Goal: Transaction & Acquisition: Purchase product/service

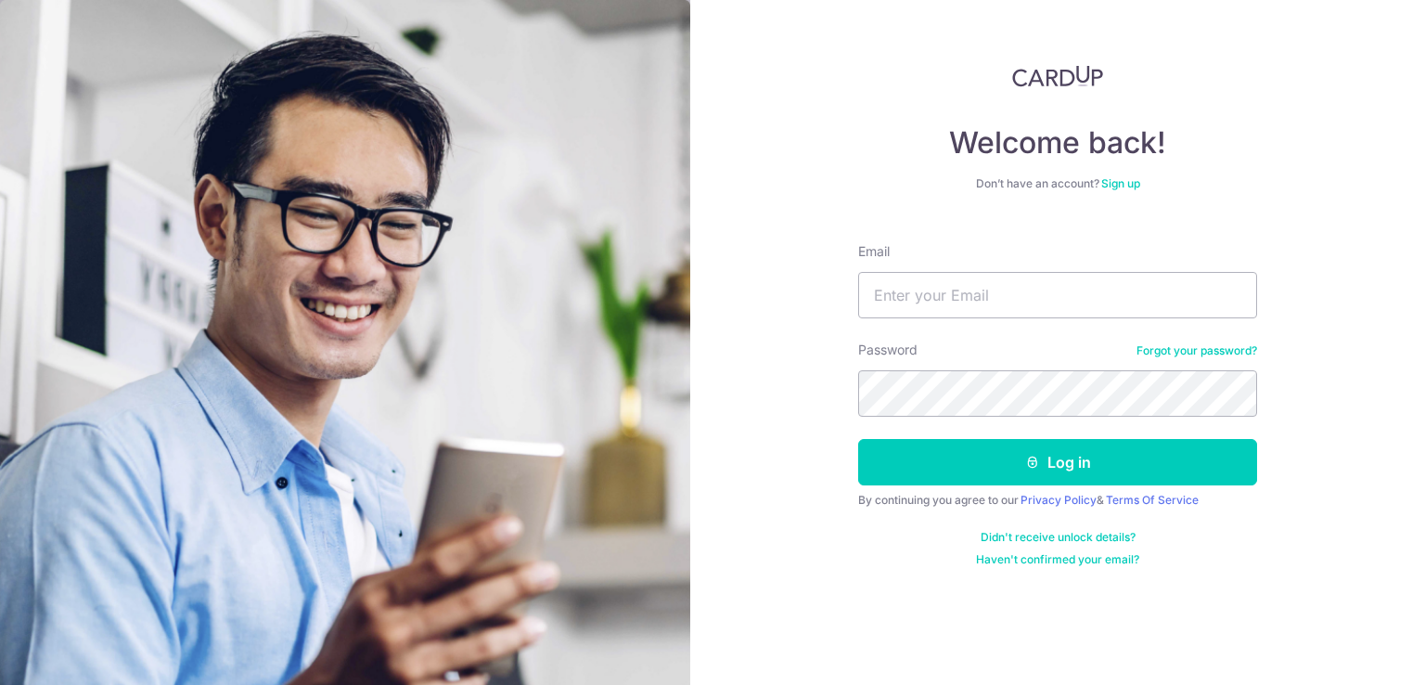
click at [1004, 260] on div "Email" at bounding box center [1057, 280] width 399 height 76
click at [984, 288] on input "Email" at bounding box center [1057, 295] width 399 height 46
type input "jenn_ooi@yahoo.com"
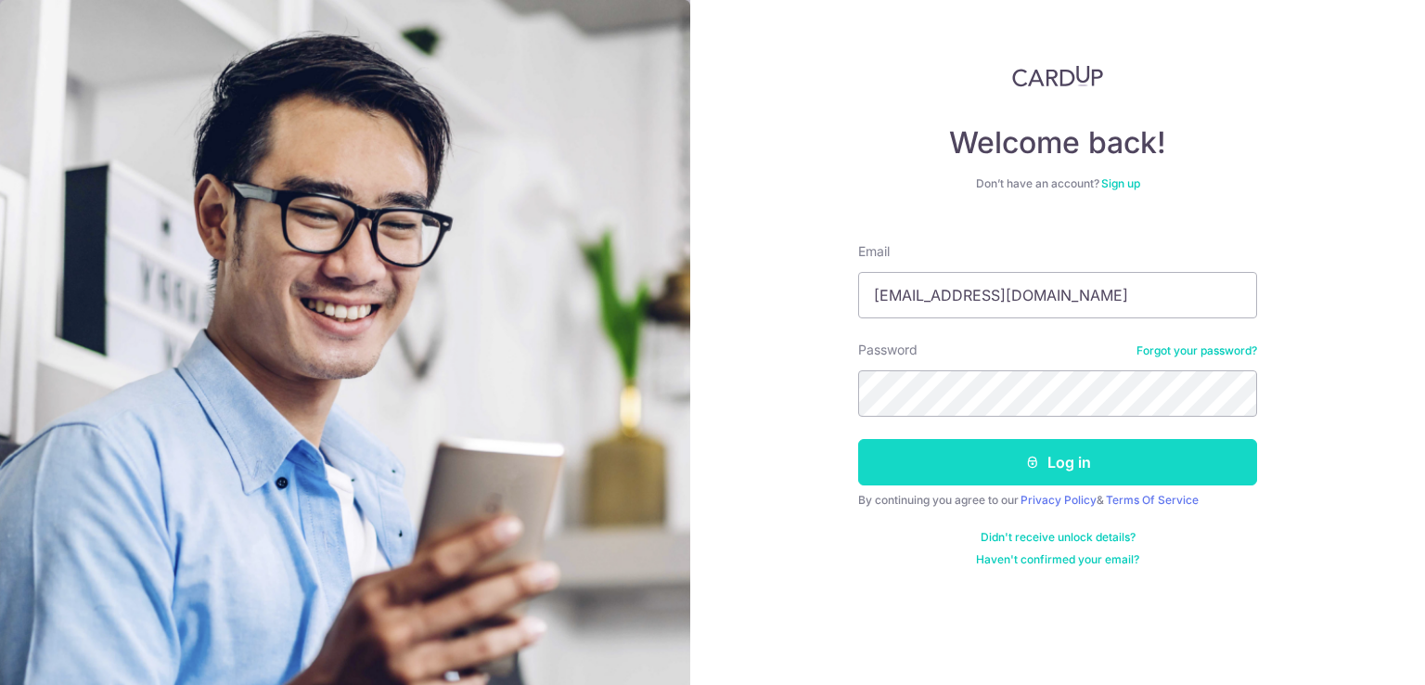
click at [971, 463] on button "Log in" at bounding box center [1057, 462] width 399 height 46
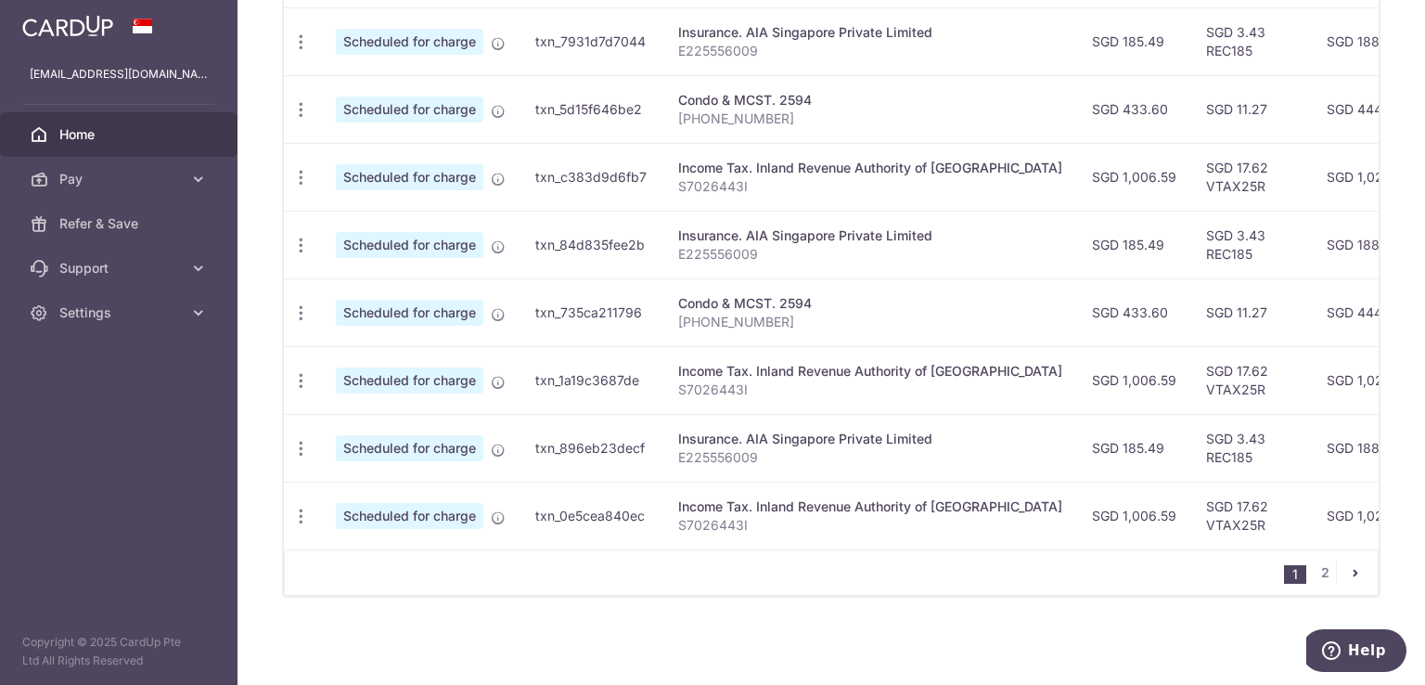
scroll to position [179, 0]
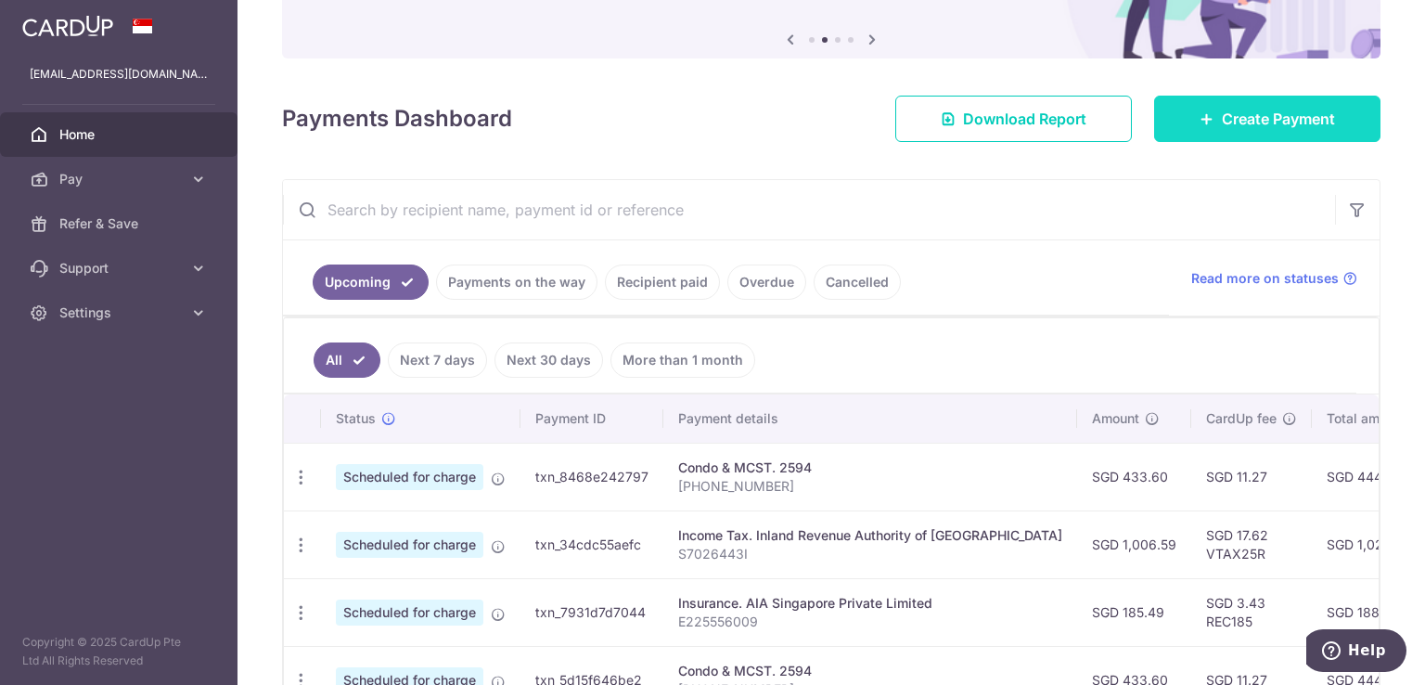
click at [1250, 126] on span "Create Payment" at bounding box center [1278, 119] width 113 height 22
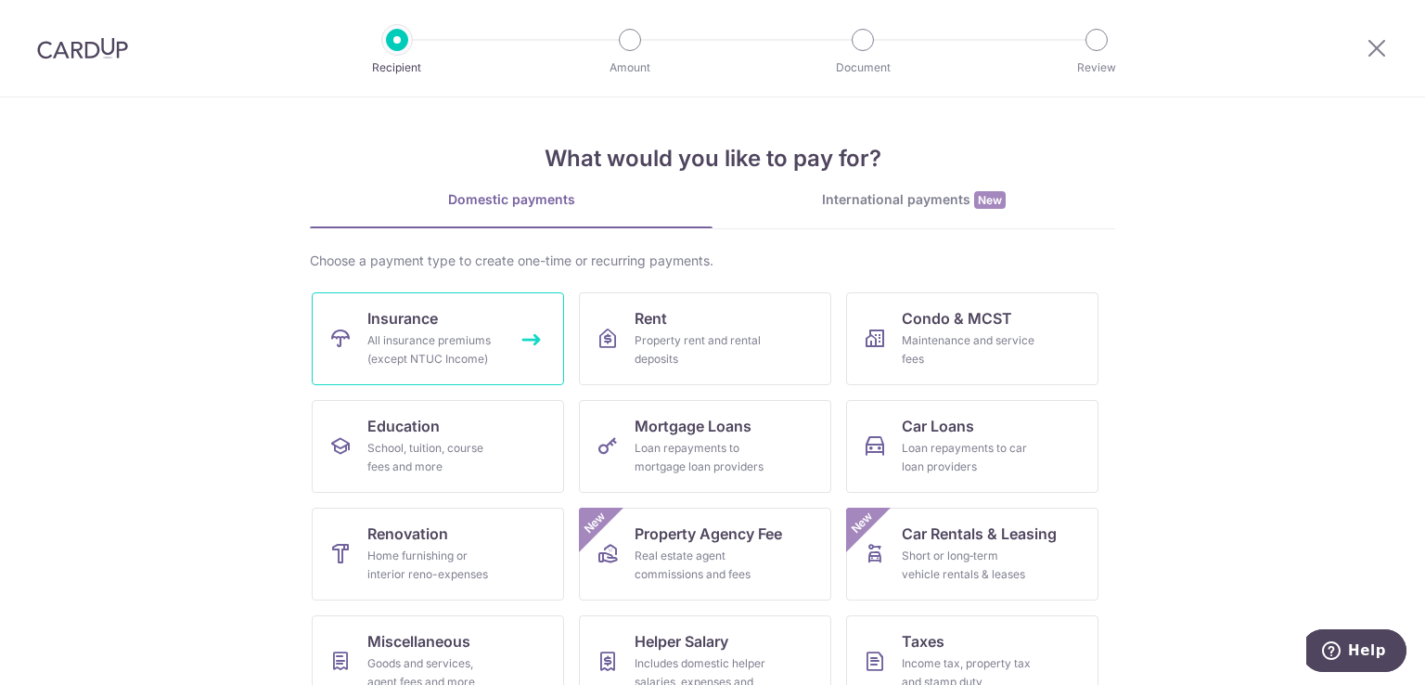
click at [424, 338] on div "All insurance premiums (except NTUC Income)" at bounding box center [434, 349] width 134 height 37
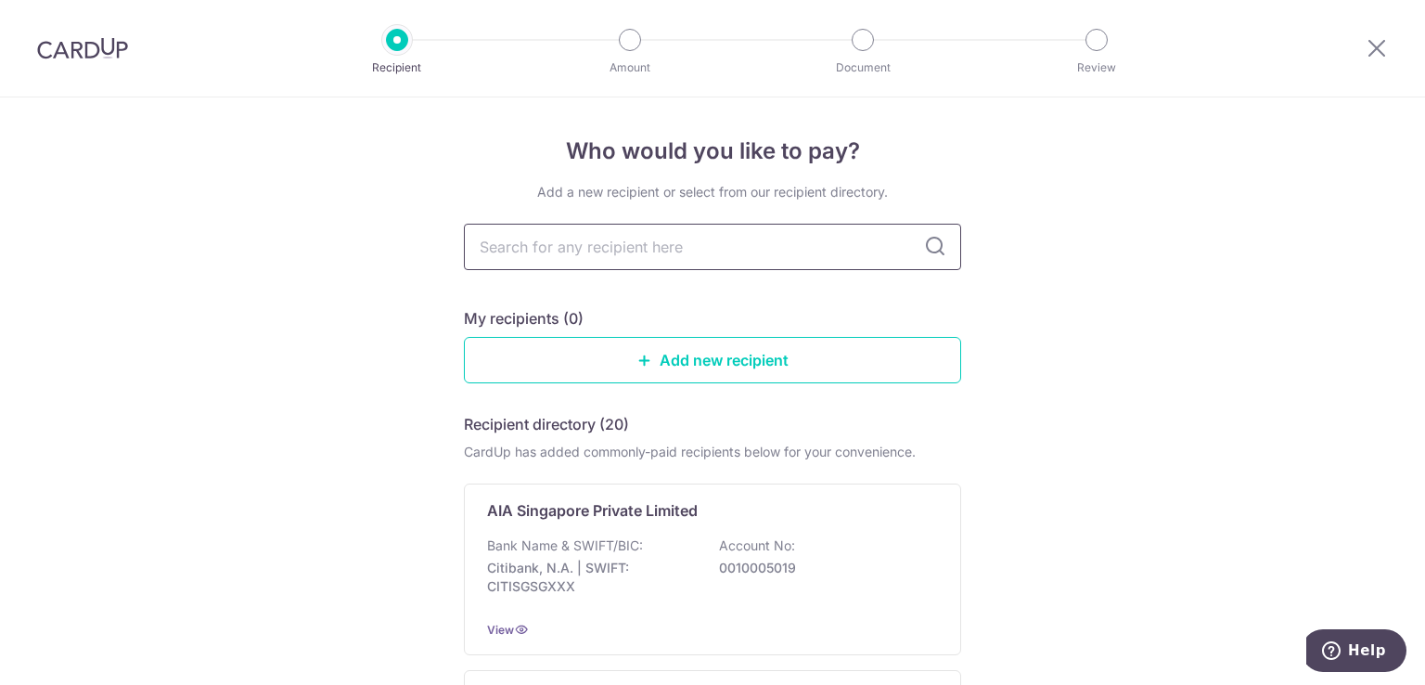
click at [640, 251] on input "text" at bounding box center [712, 247] width 497 height 46
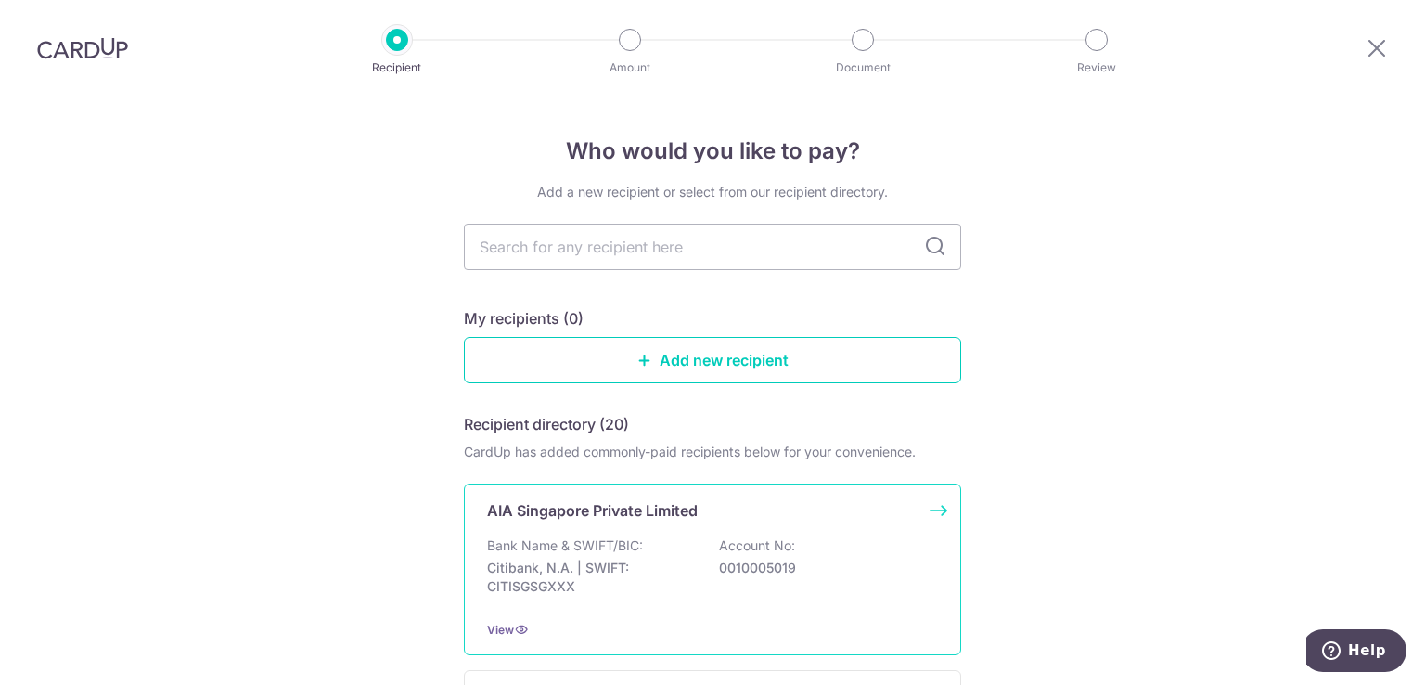
click at [591, 554] on div "Bank Name & SWIFT/BIC: Citibank, N.A. | SWIFT: CITISGSGXXX Account No: 00100050…" at bounding box center [712, 570] width 451 height 69
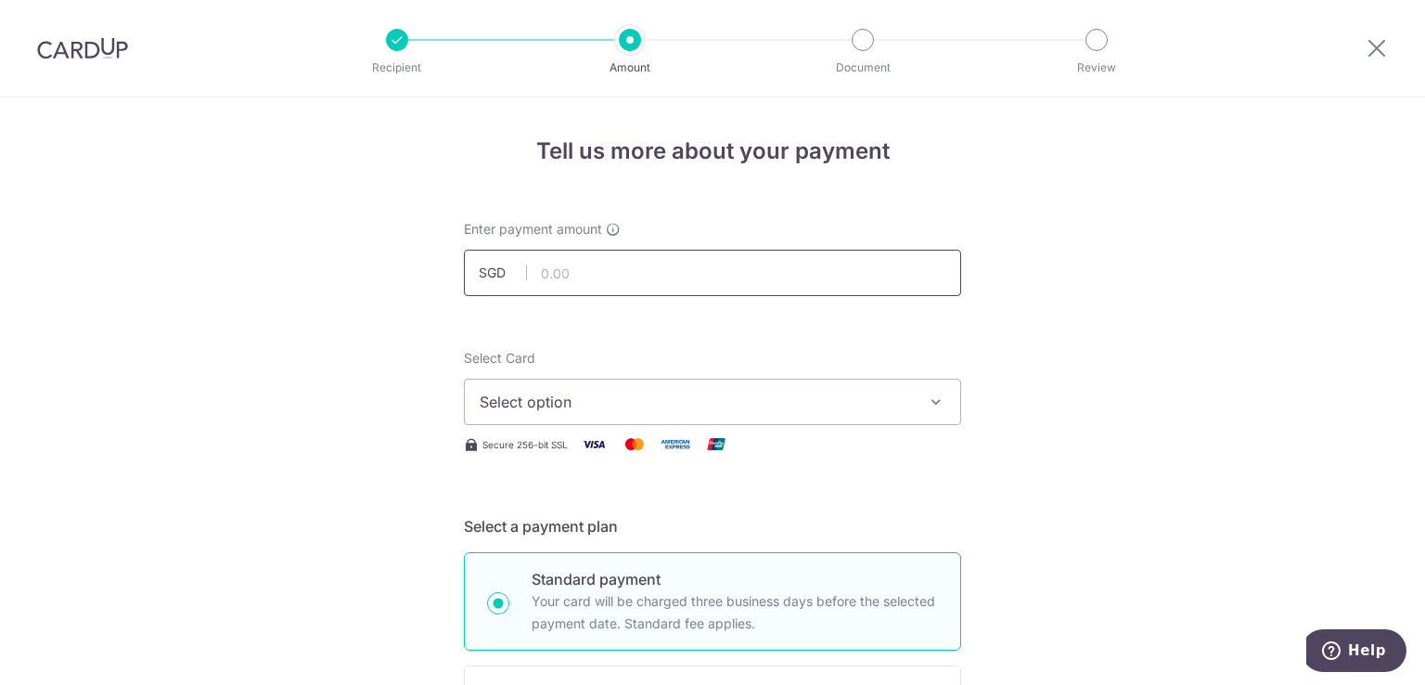
click at [599, 271] on input "text" at bounding box center [712, 273] width 497 height 46
click at [596, 274] on input "text" at bounding box center [712, 273] width 497 height 46
paste input "256"
type input "256.00"
click at [581, 404] on span "Select option" at bounding box center [696, 402] width 432 height 22
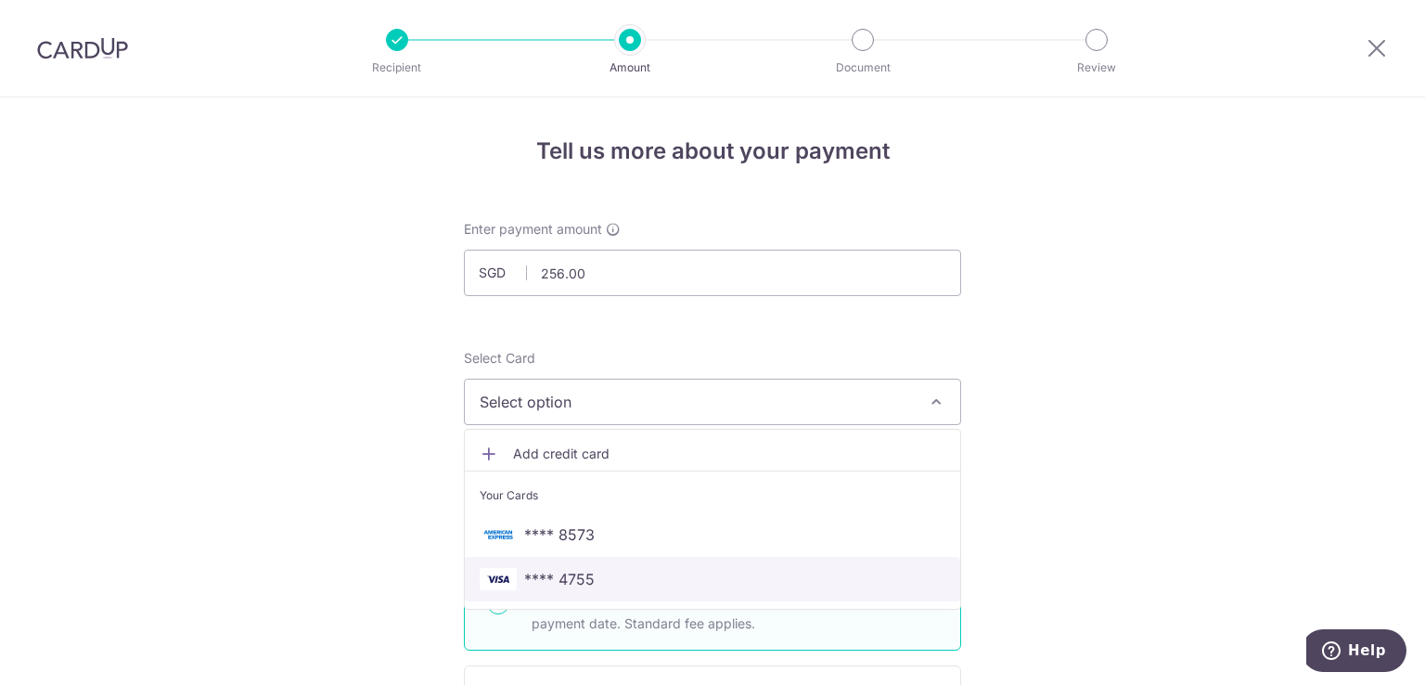
click at [604, 578] on span "**** 4755" at bounding box center [713, 579] width 466 height 22
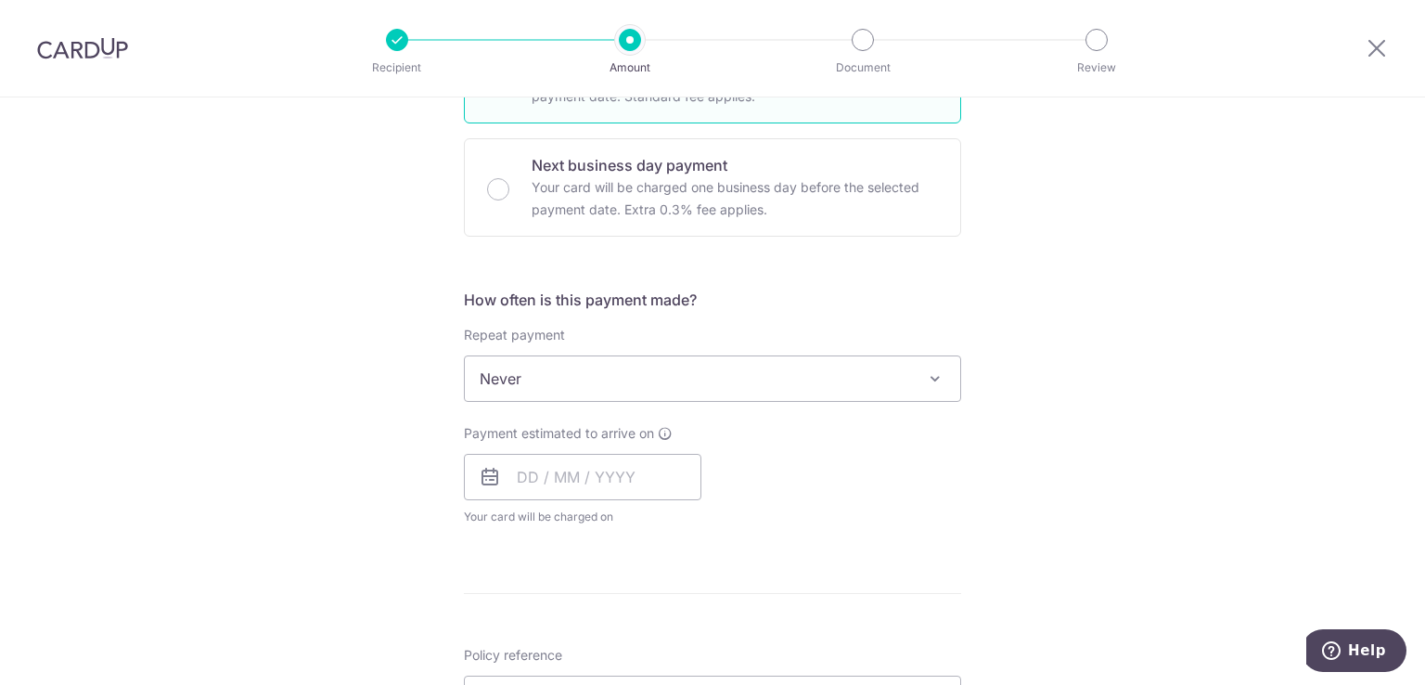
scroll to position [559, 0]
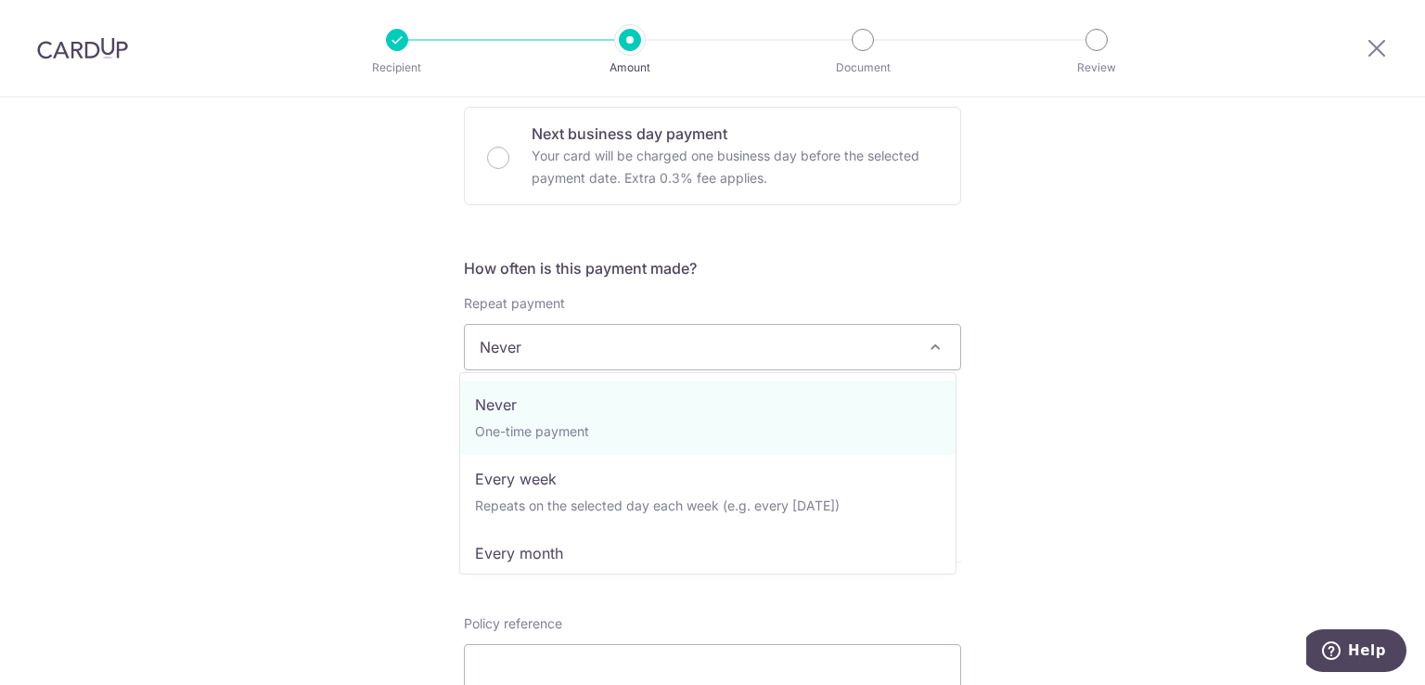
click at [572, 342] on span "Never" at bounding box center [713, 347] width 496 height 45
select select "3"
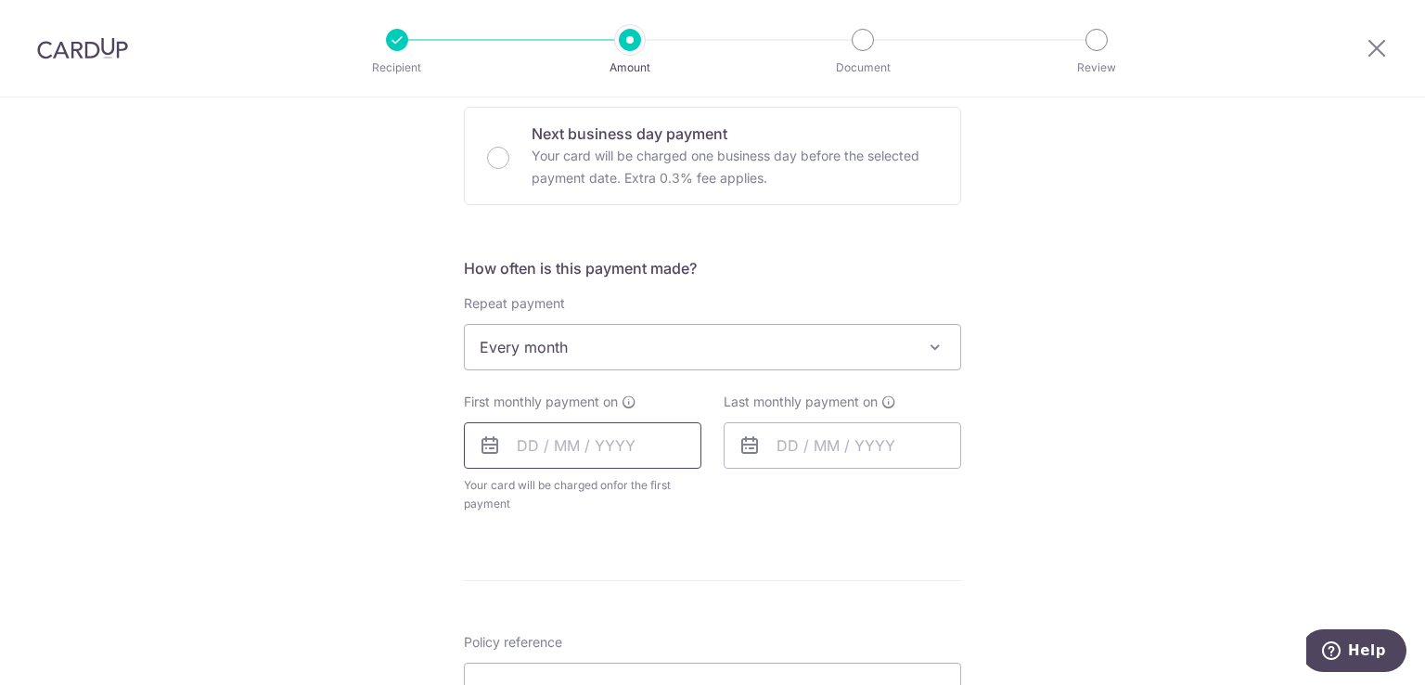
click at [593, 447] on input "text" at bounding box center [583, 445] width 238 height 46
click at [651, 615] on link "9" at bounding box center [651, 614] width 30 height 30
type input "09/10/2025"
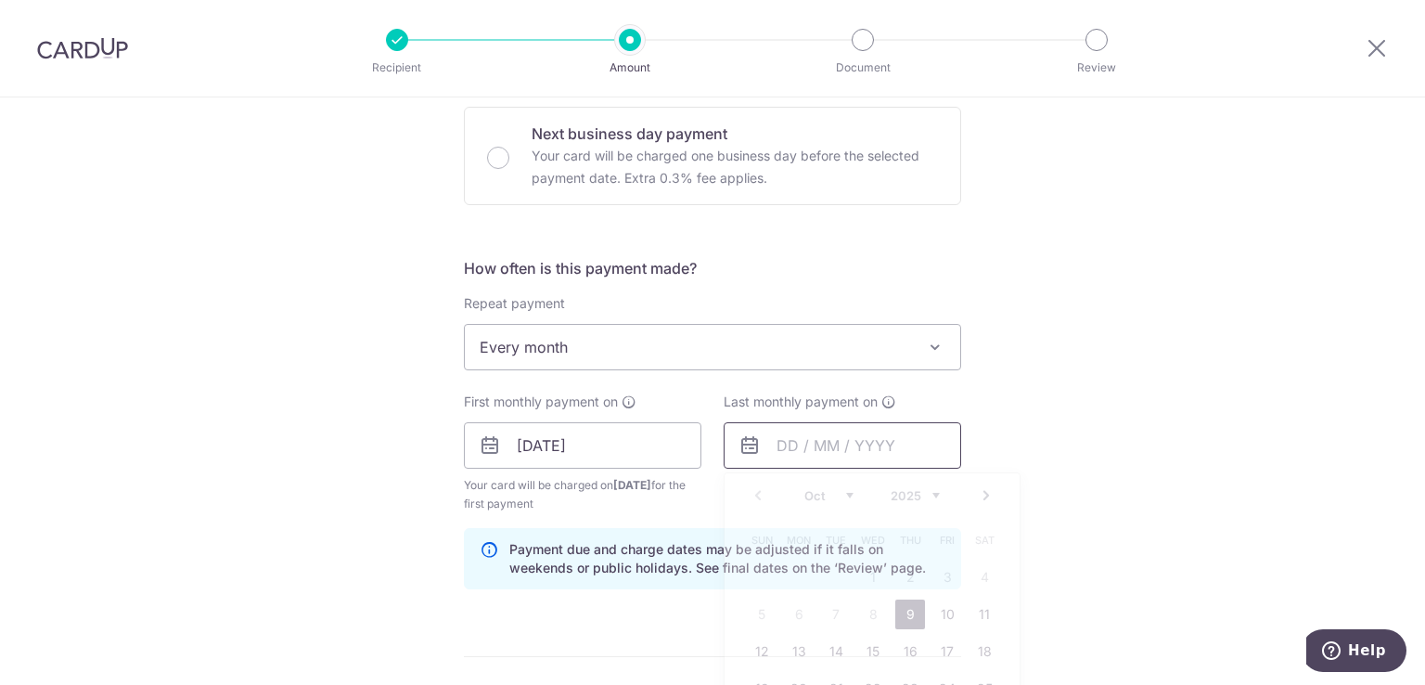
click at [823, 447] on input "text" at bounding box center [843, 445] width 238 height 46
click at [810, 491] on select "Oct Nov Dec" at bounding box center [829, 495] width 49 height 15
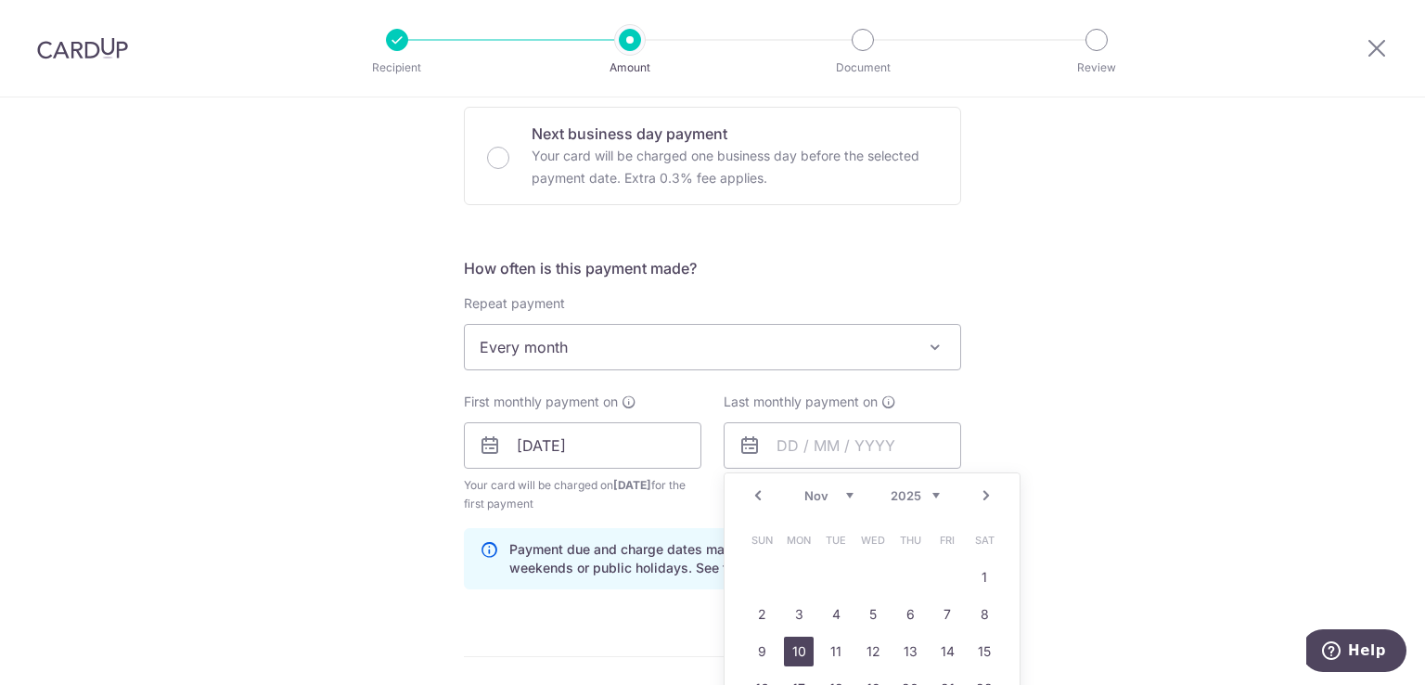
click at [789, 648] on link "10" at bounding box center [799, 652] width 30 height 30
type input "10/11/2025"
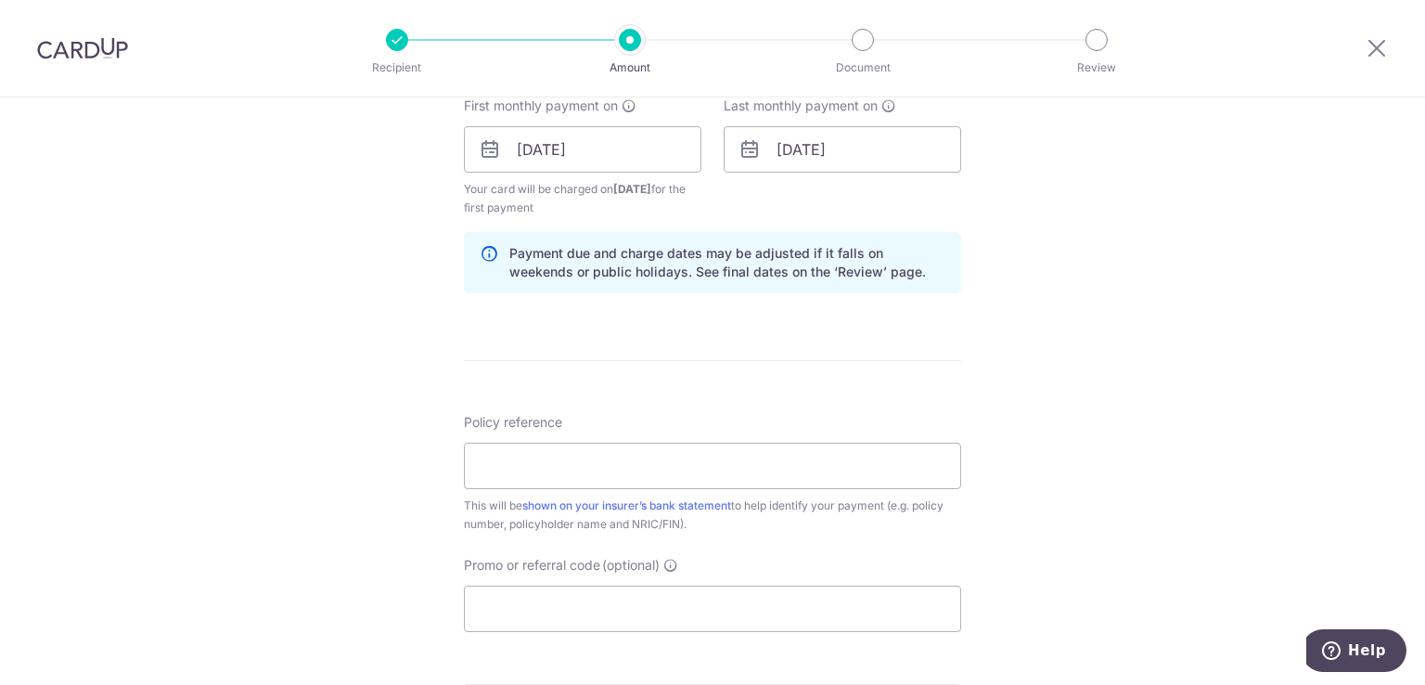
scroll to position [930, 0]
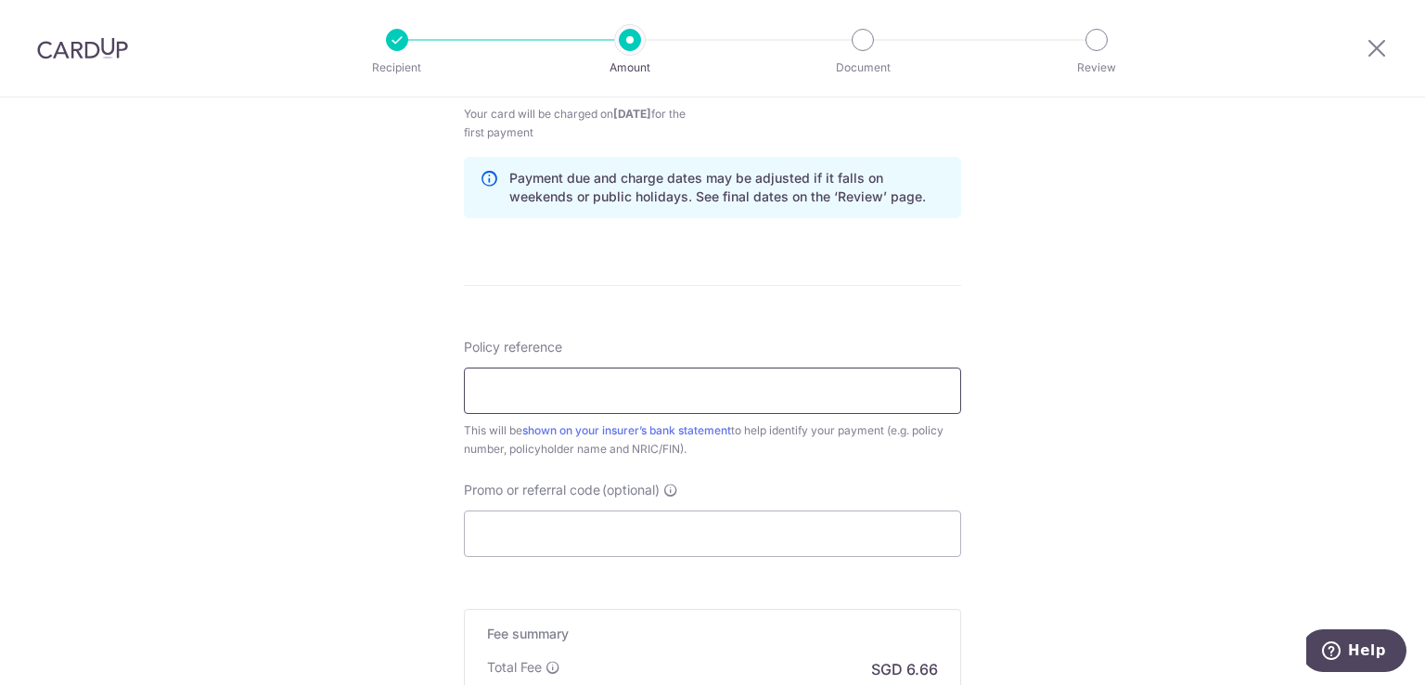
click at [594, 393] on input "Policy reference" at bounding box center [712, 390] width 497 height 46
paste input "H230113482"
type input "H230113482"
click at [548, 510] on input "Promo or referral code (optional)" at bounding box center [712, 533] width 497 height 46
paste input "REC185"
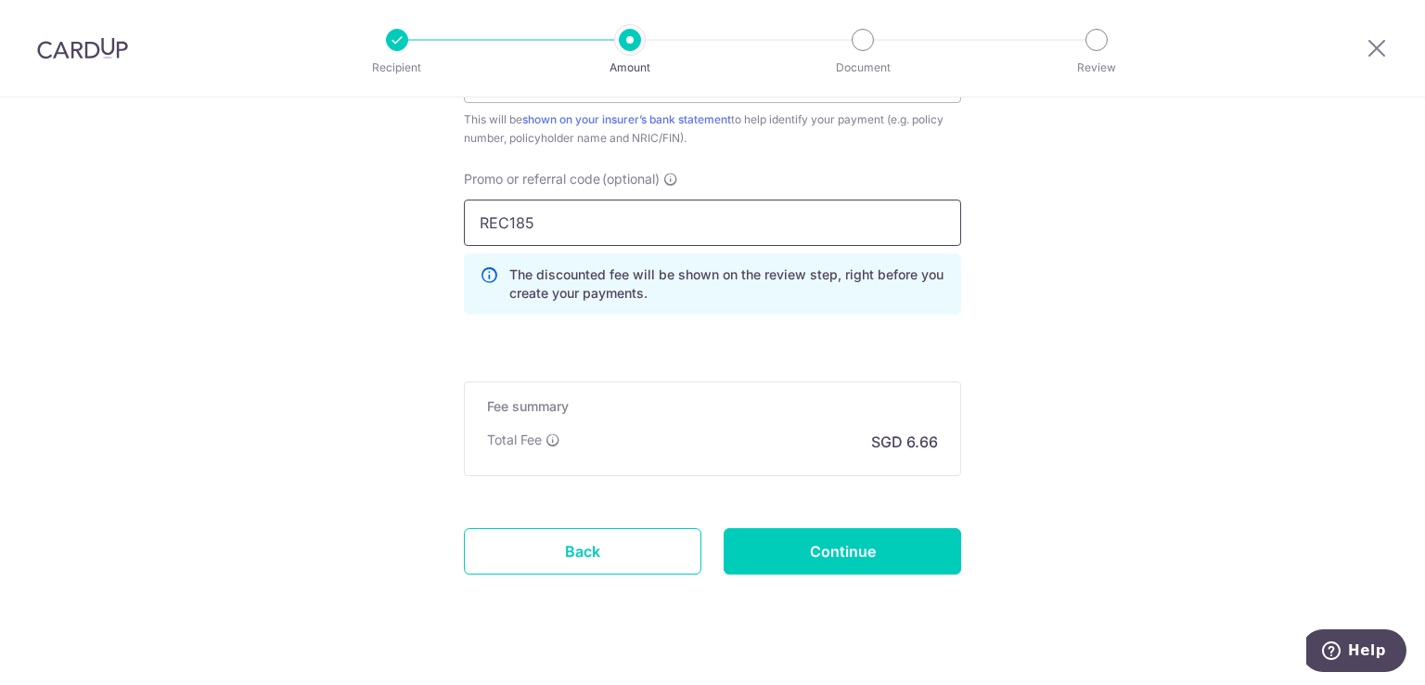
scroll to position [1267, 0]
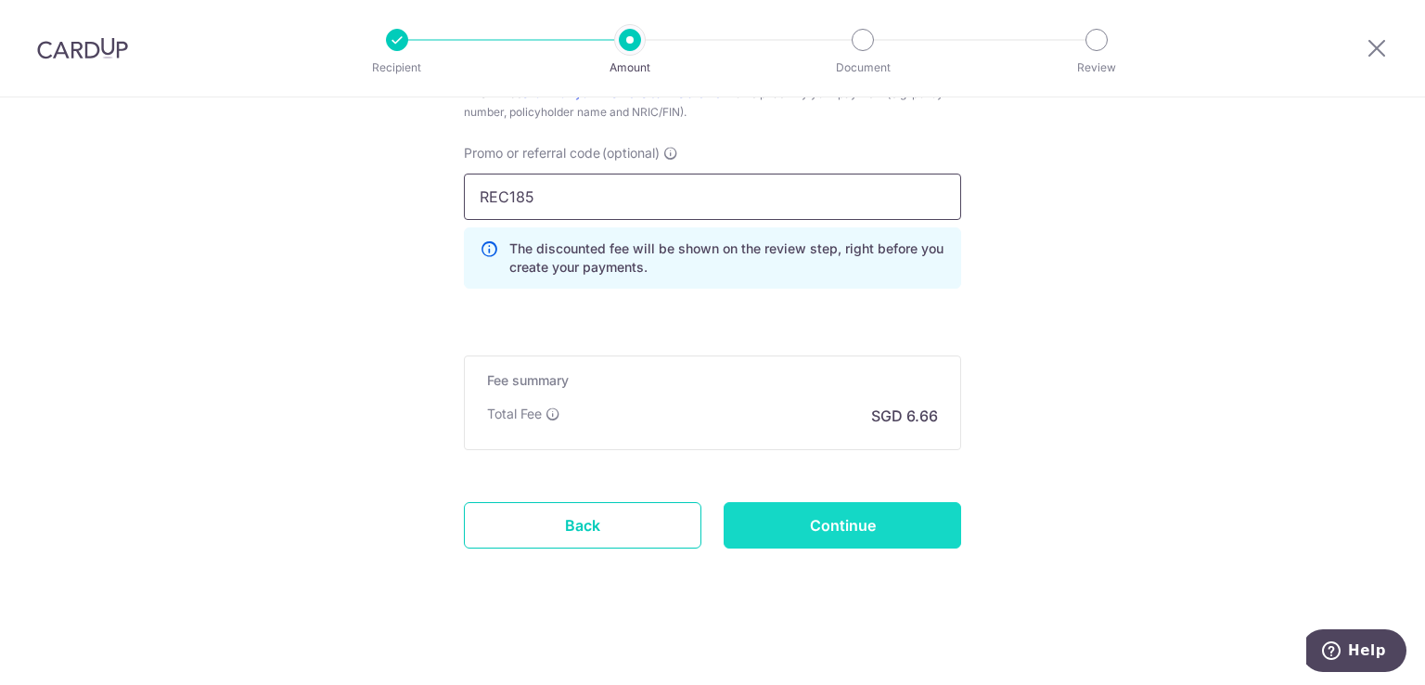
type input "REC185"
click at [845, 523] on input "Continue" at bounding box center [843, 525] width 238 height 46
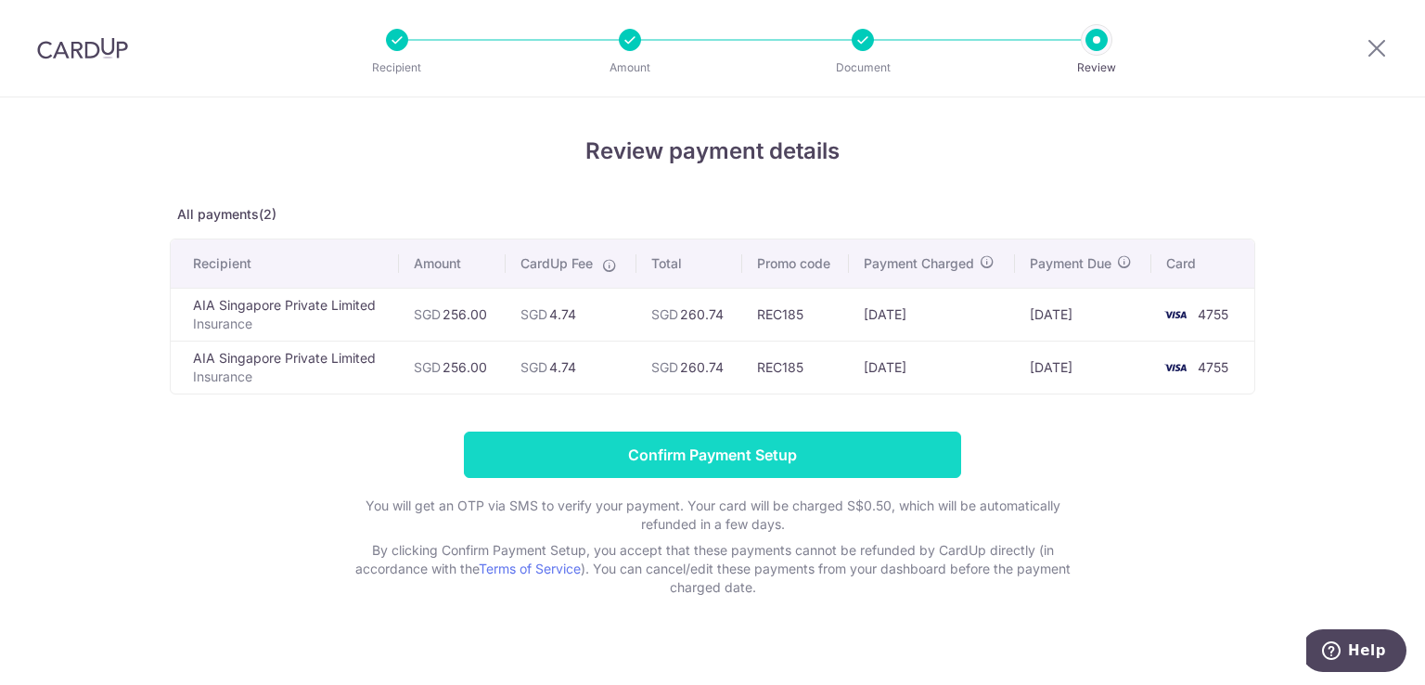
click at [774, 446] on input "Confirm Payment Setup" at bounding box center [712, 455] width 497 height 46
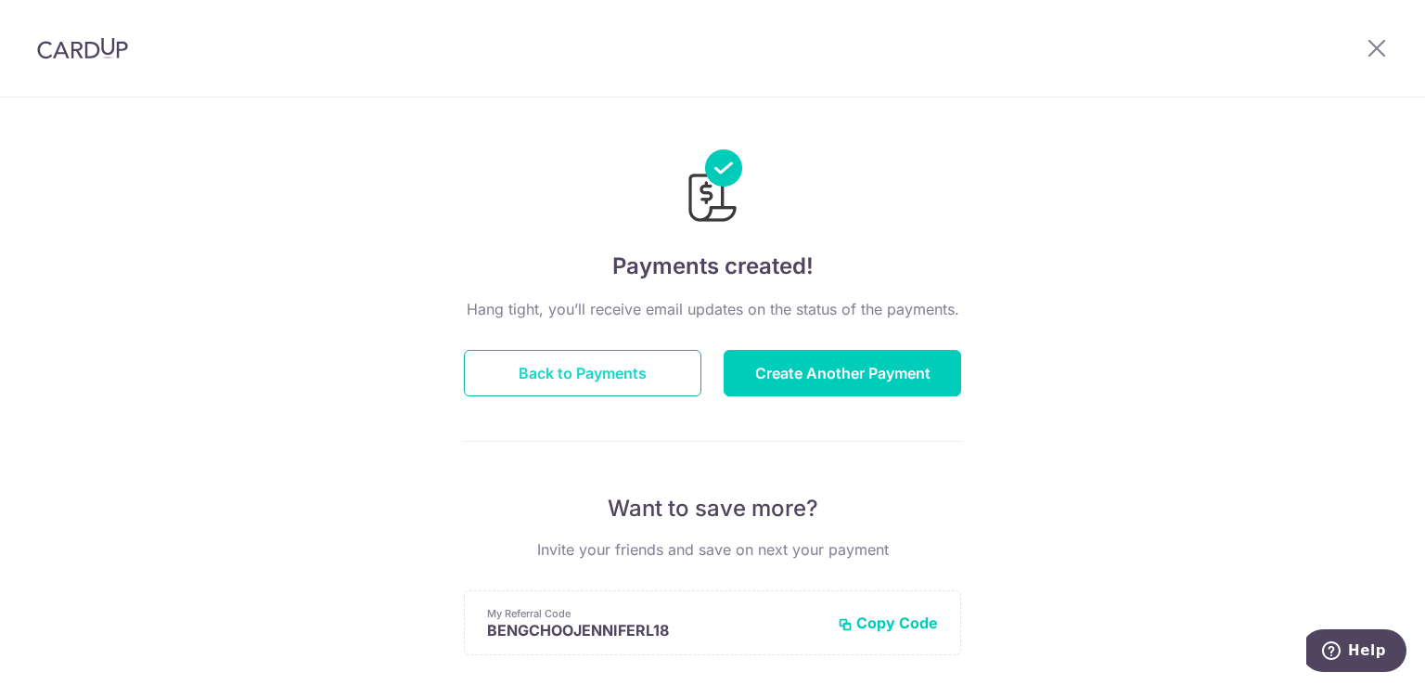
click at [523, 394] on button "Back to Payments" at bounding box center [583, 373] width 238 height 46
click at [533, 368] on button "Back to Payments" at bounding box center [583, 373] width 238 height 46
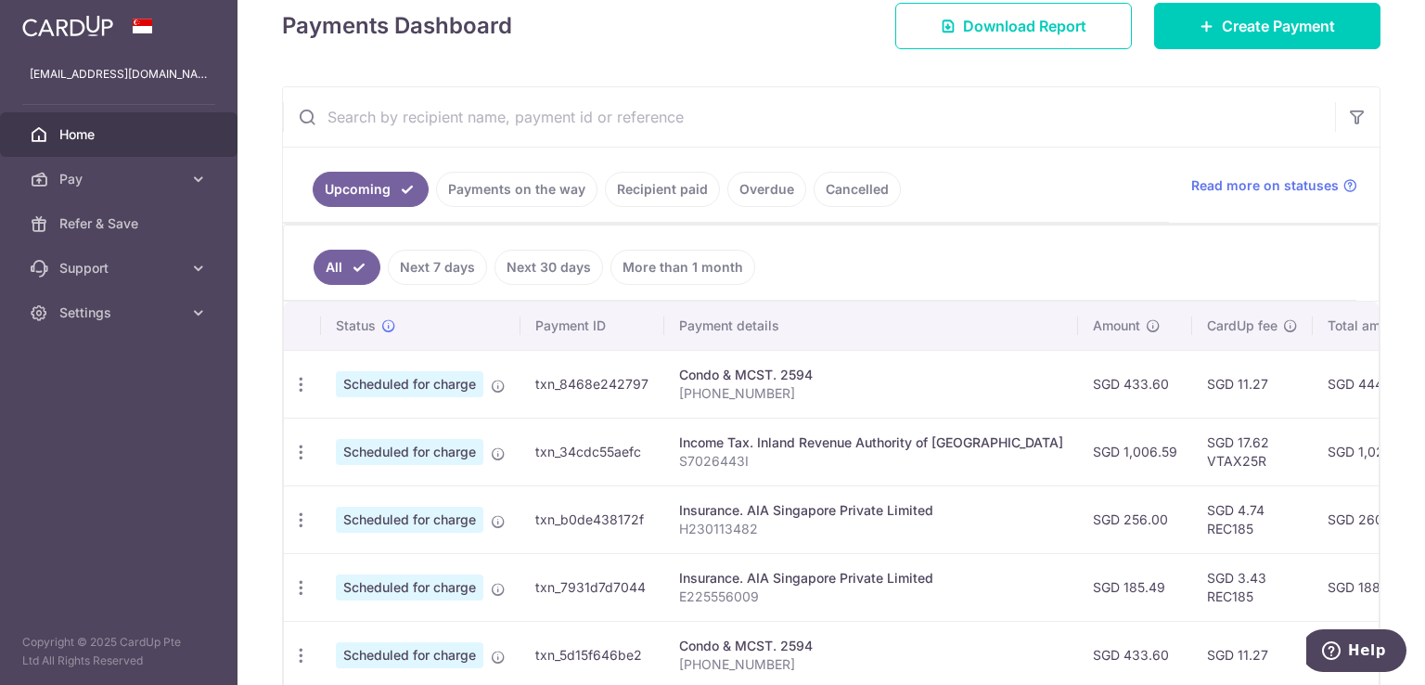
scroll to position [360, 0]
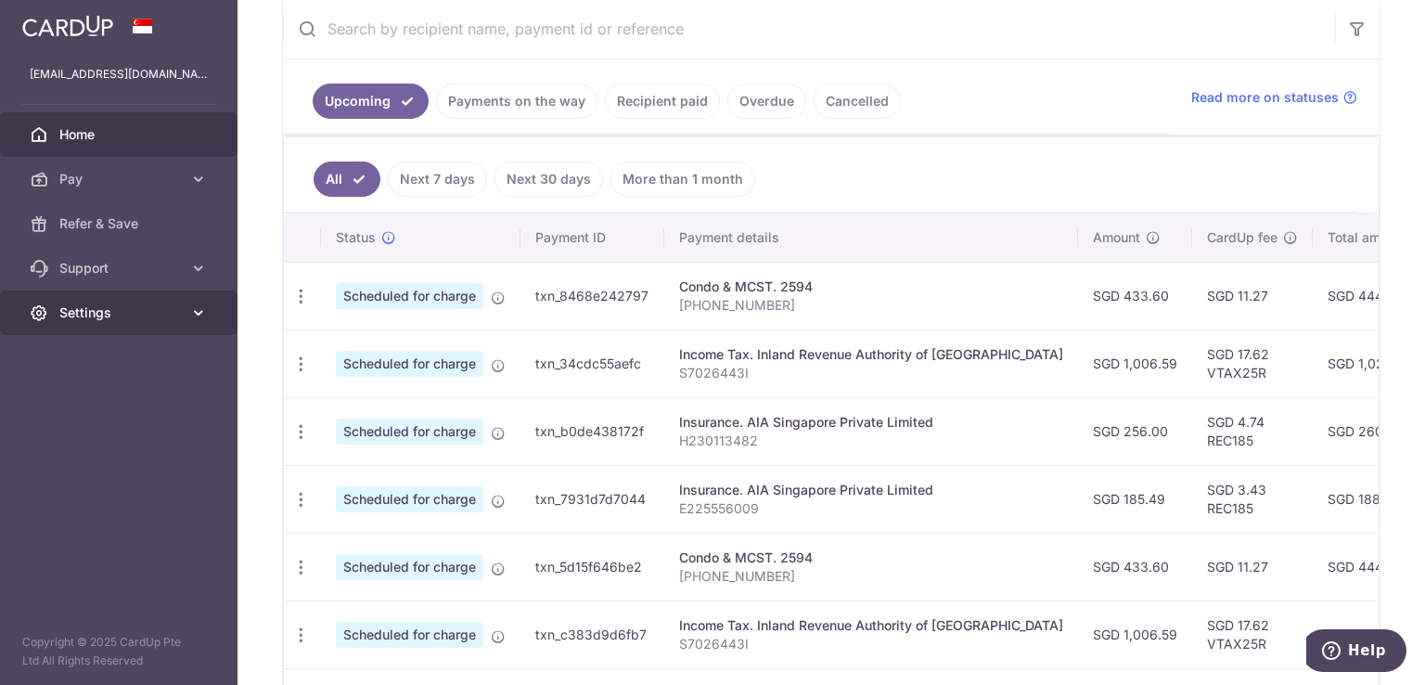
click at [74, 318] on span "Settings" at bounding box center [120, 312] width 122 height 19
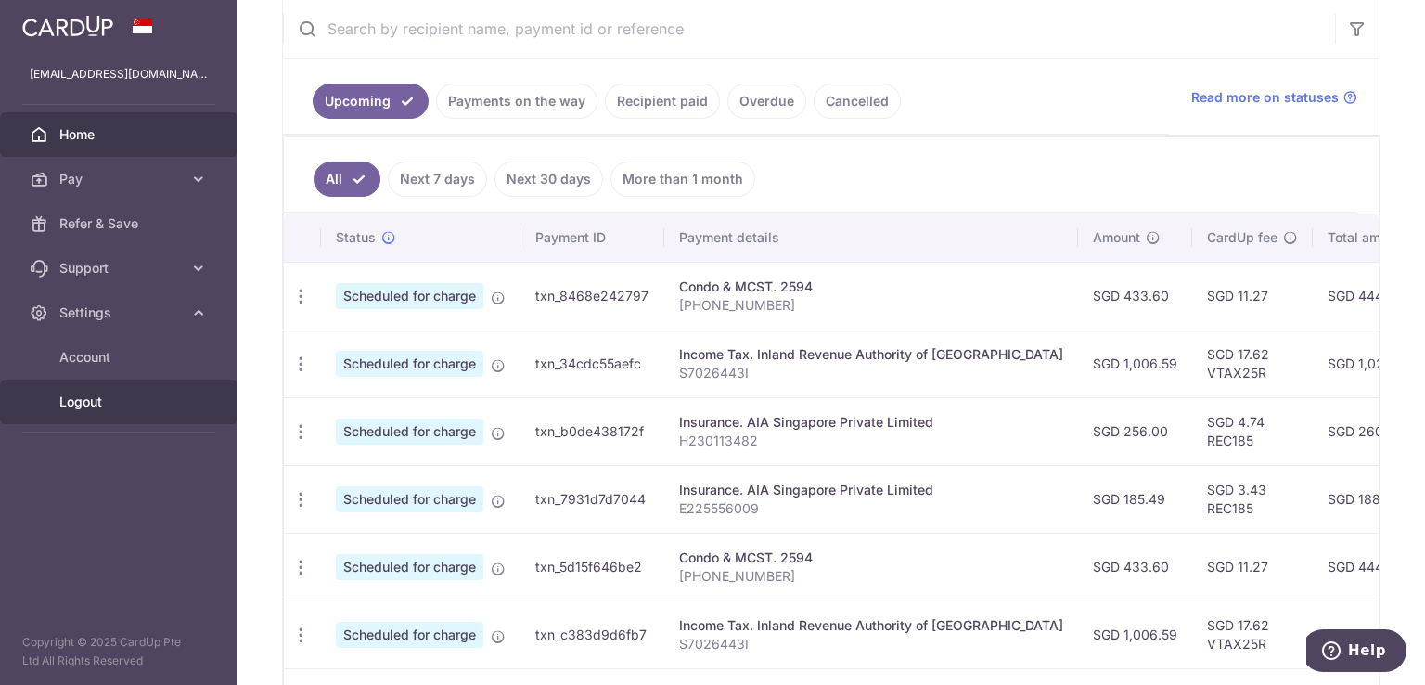
click at [89, 411] on link "Logout" at bounding box center [119, 402] width 238 height 45
